Goal: Information Seeking & Learning: Compare options

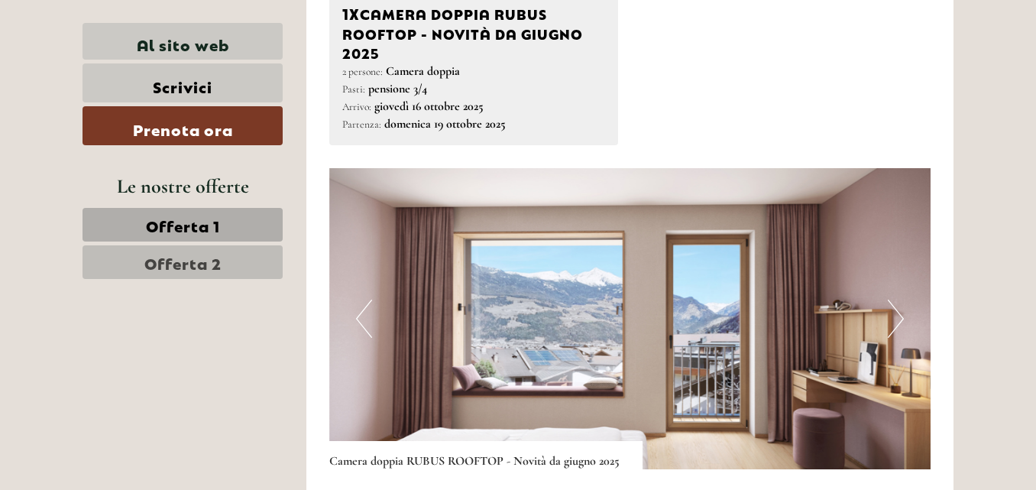
scroll to position [988, 0]
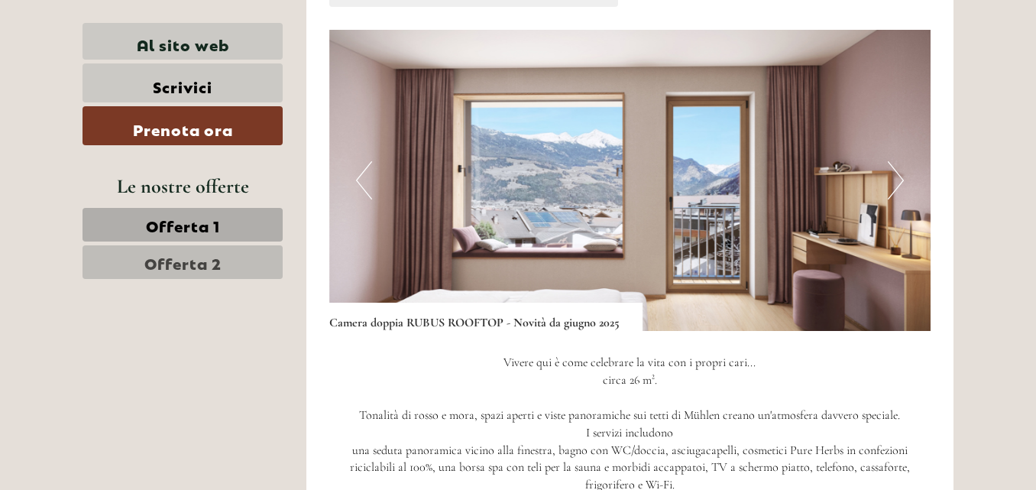
drag, startPoint x: 1041, startPoint y: 16, endPoint x: 1043, endPoint y: 102, distance: 85.6
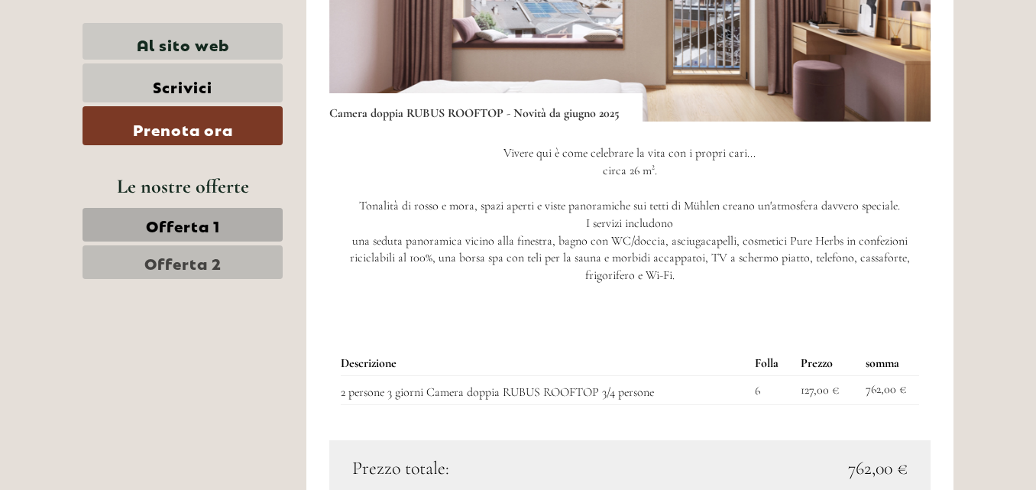
scroll to position [1220, 0]
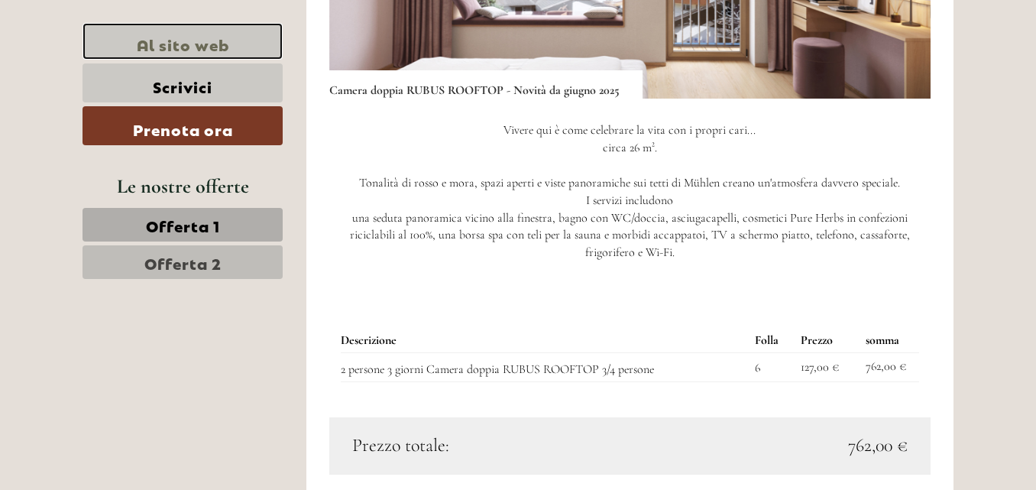
click at [184, 40] on font "Al sito web" at bounding box center [183, 43] width 92 height 21
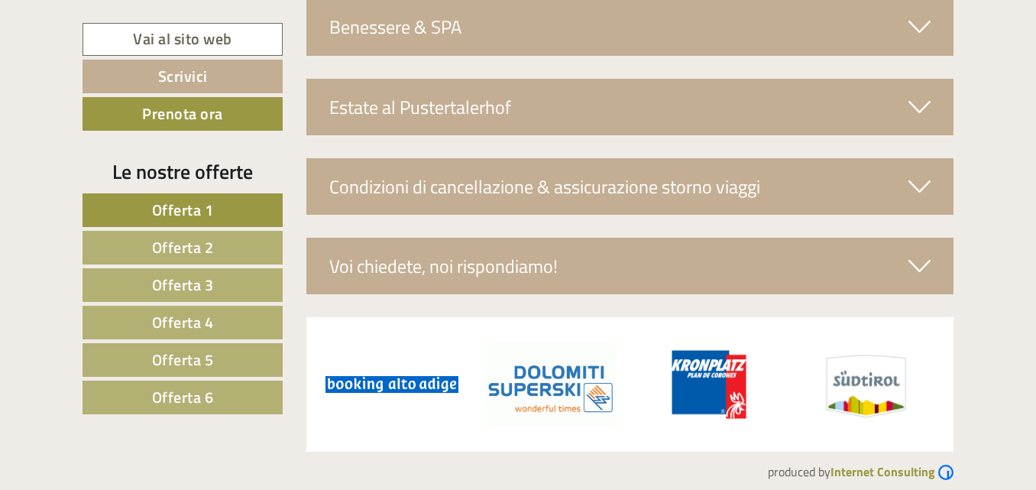
scroll to position [5124, 0]
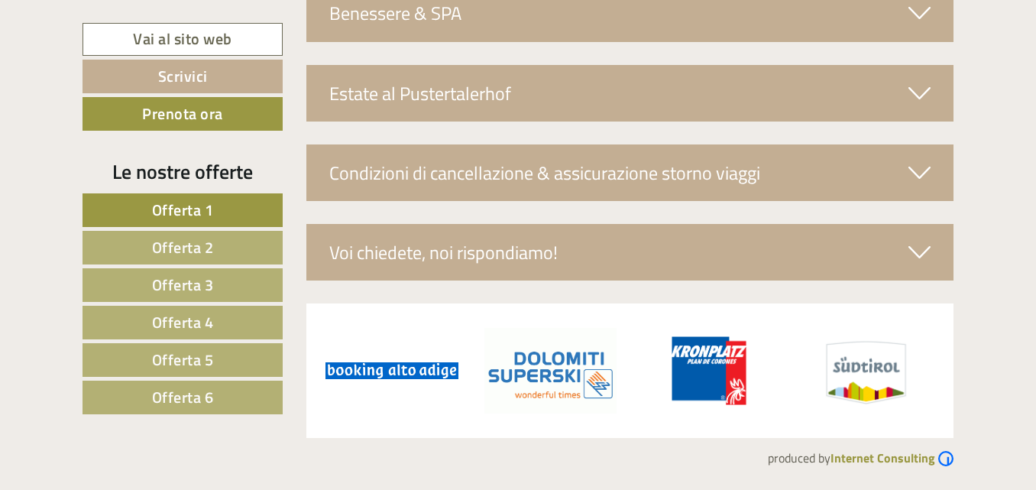
click at [195, 287] on span "Offerta 3" at bounding box center [183, 285] width 62 height 24
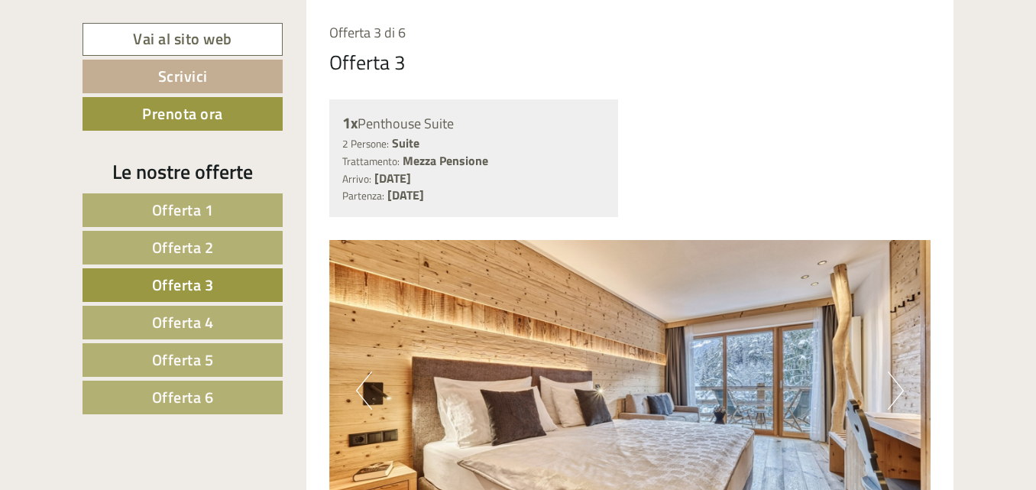
click at [180, 316] on span "Offerta 4" at bounding box center [183, 322] width 62 height 24
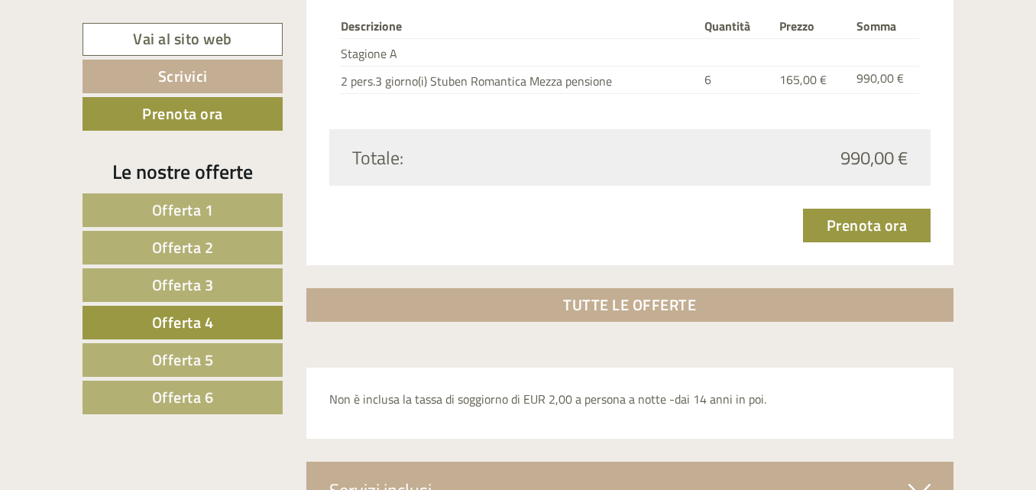
scroll to position [2124, 0]
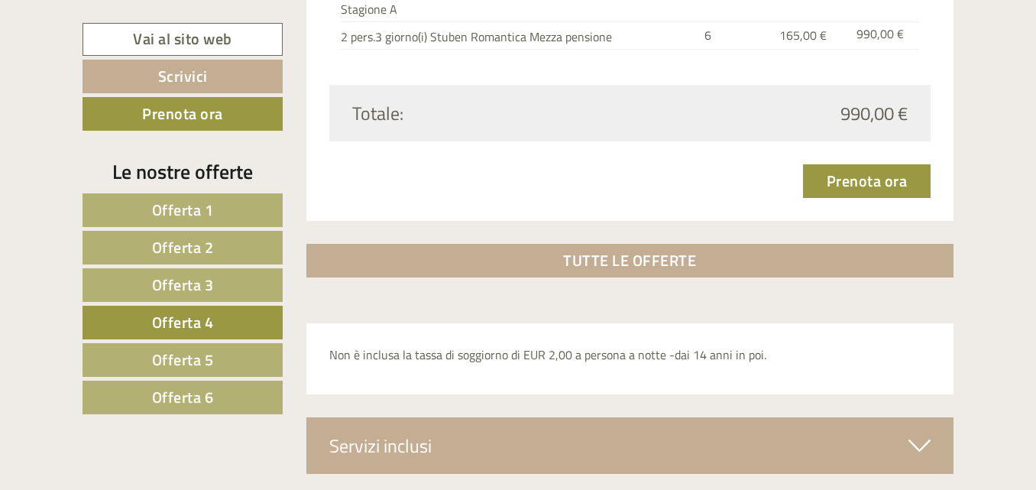
click at [189, 350] on span "Offerta 5" at bounding box center [183, 360] width 62 height 24
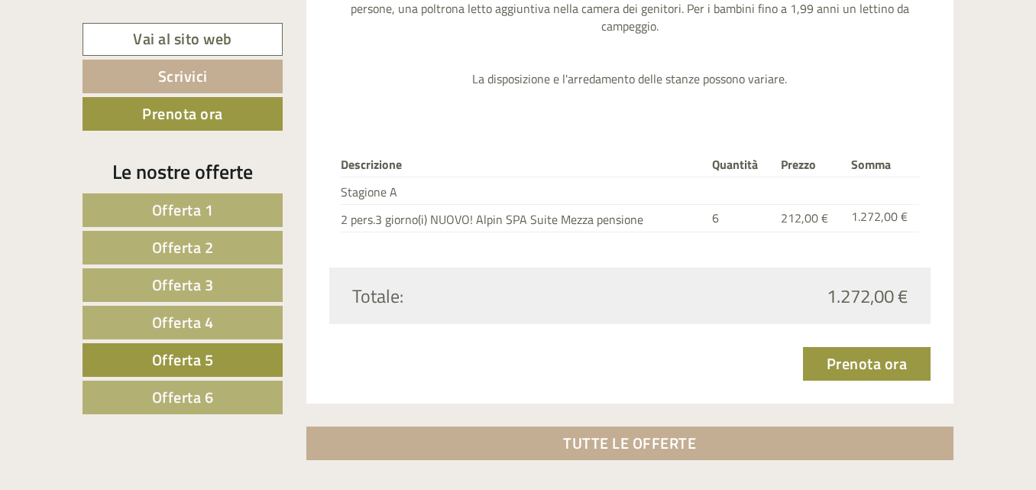
scroll to position [2033, 0]
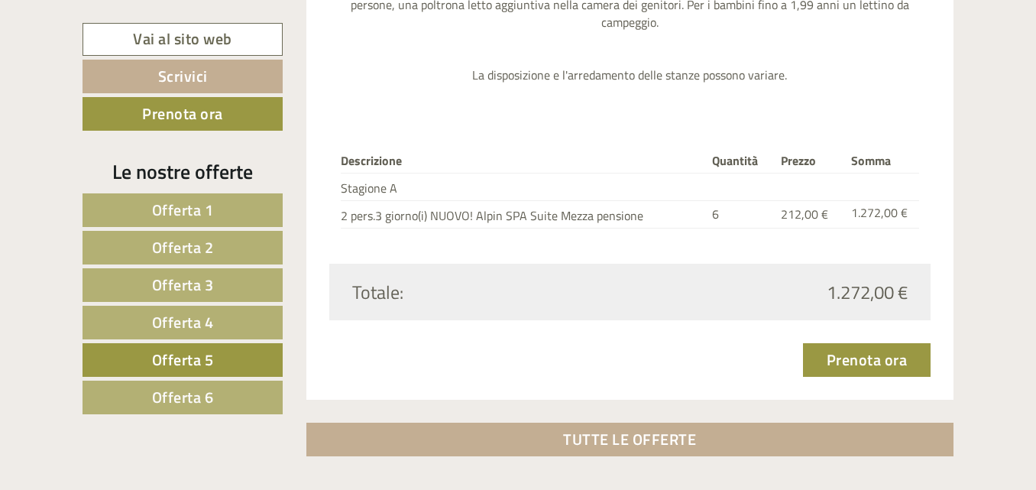
click at [196, 393] on span "Offerta 6" at bounding box center [183, 397] width 62 height 24
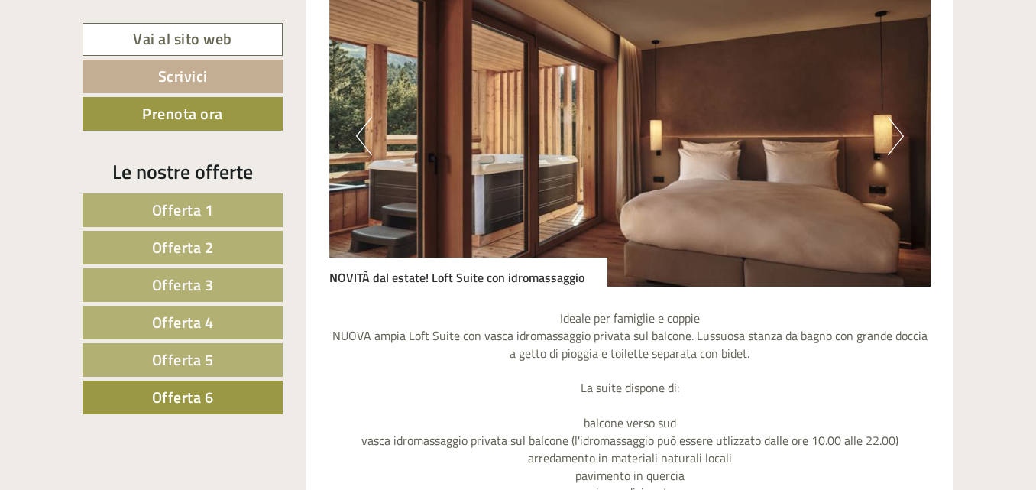
scroll to position [1360, 0]
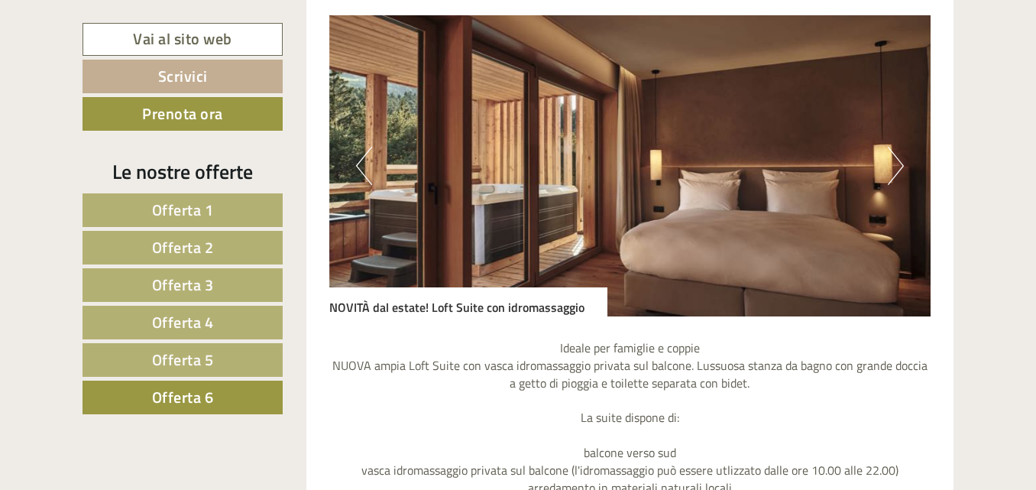
click at [225, 207] on link "Offerta 1" at bounding box center [183, 210] width 200 height 34
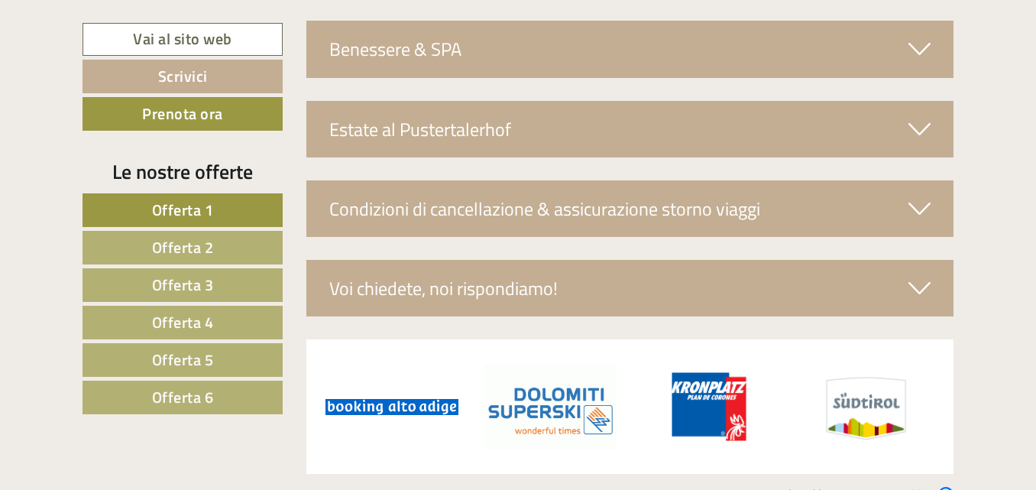
scroll to position [2619, 0]
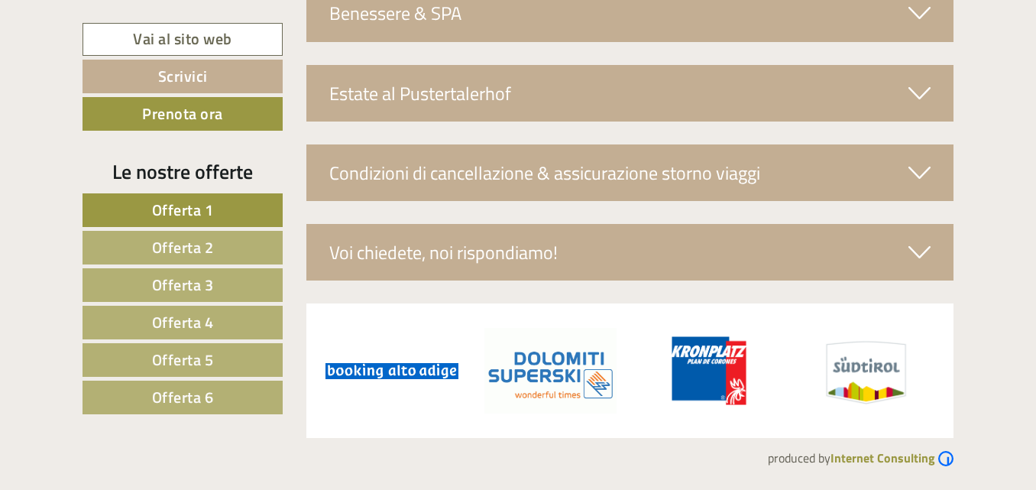
click at [218, 246] on link "Offerta 2" at bounding box center [183, 248] width 200 height 34
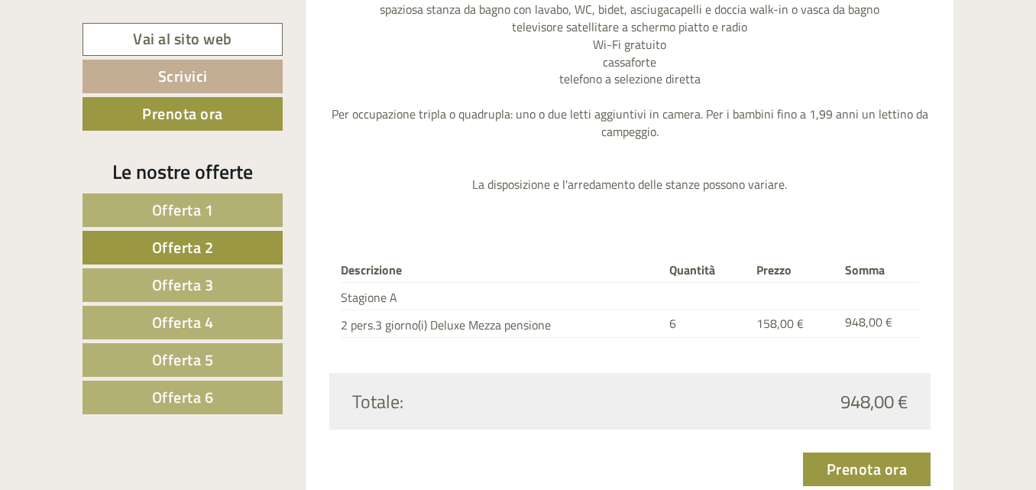
scroll to position [1849, 0]
